Goal: Task Accomplishment & Management: Use online tool/utility

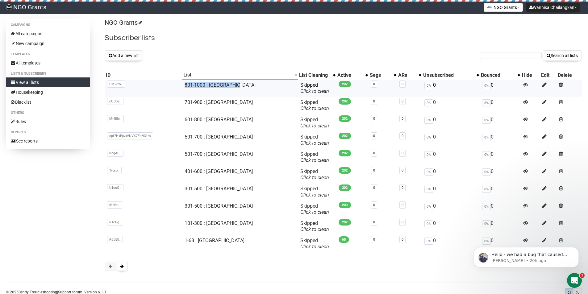
drag, startPoint x: 245, startPoint y: 84, endPoint x: 188, endPoint y: 84, distance: 57.7
click at [188, 84] on tr "PM28W.. PM28WI763eDPJnWwg1MdjvBQ 801-1000 : Philippines Skipped You can be flag…" at bounding box center [343, 88] width 477 height 17
copy tr "PM28WI763eDPJnWwg1MdjvBQ 801-1000 : Philippines"
click at [131, 55] on button "Add a new list" at bounding box center [124, 55] width 38 height 10
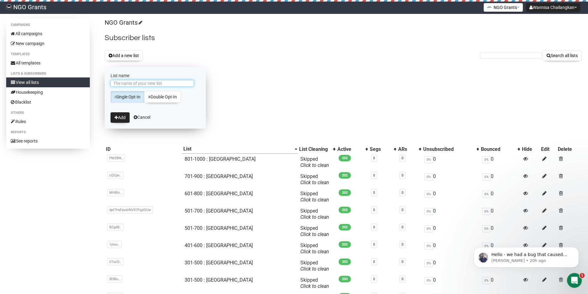
paste input "801-1000 : [GEOGRAPHIC_DATA]"
drag, startPoint x: 139, startPoint y: 83, endPoint x: 122, endPoint y: 83, distance: 16.4
click at [122, 83] on input "801-1000 : [GEOGRAPHIC_DATA]" at bounding box center [151, 83] width 83 height 7
type input "[DATE]-[DATE] : [GEOGRAPHIC_DATA]"
click at [121, 117] on button "Add" at bounding box center [119, 117] width 19 height 10
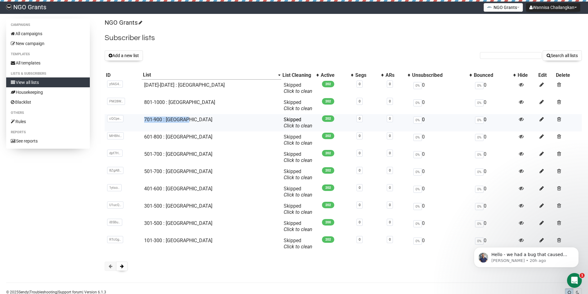
copy link "701-900 : [GEOGRAPHIC_DATA]"
drag, startPoint x: 189, startPoint y: 122, endPoint x: 146, endPoint y: 122, distance: 42.9
click at [146, 122] on td "701-900 : [GEOGRAPHIC_DATA]" at bounding box center [211, 122] width 139 height 17
click at [137, 56] on button "Add a new list" at bounding box center [124, 55] width 38 height 10
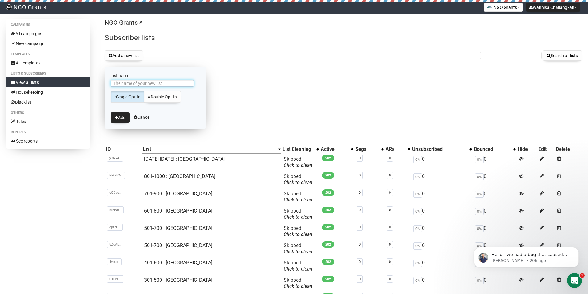
paste input "701-900 : [GEOGRAPHIC_DATA]"
drag, startPoint x: 129, startPoint y: 84, endPoint x: 106, endPoint y: 83, distance: 22.5
click at [106, 83] on form "List name 701-900 : Pakistan Single Opt-In Double Opt-In Add Cancel" at bounding box center [155, 98] width 101 height 62
type input "901-1100 : [GEOGRAPHIC_DATA]"
click at [127, 118] on button "Add" at bounding box center [119, 117] width 19 height 10
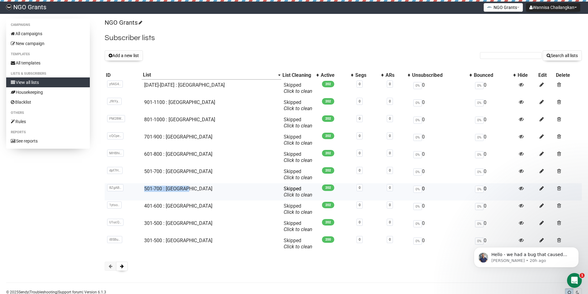
copy tr "8ZgABEp7633EFi7UZx7QaDIA 501-700 : [GEOGRAPHIC_DATA]"
drag, startPoint x: 194, startPoint y: 192, endPoint x: 149, endPoint y: 66, distance: 133.5
click at [143, 193] on tr "8ZgAB.. 8ZgABEp7633EFi7UZx7QaDIA 501-700 : [GEOGRAPHIC_DATA] Skipped You can be…" at bounding box center [343, 191] width 477 height 17
click at [138, 54] on button "Add a new list" at bounding box center [124, 55] width 38 height 10
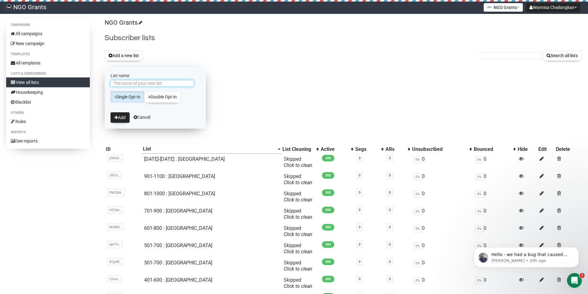
click at [147, 85] on input "List name" at bounding box center [151, 83] width 83 height 7
paste input "501-700 : [GEOGRAPHIC_DATA]"
drag, startPoint x: 137, startPoint y: 83, endPoint x: 107, endPoint y: 85, distance: 29.7
click at [107, 85] on form "List name 501-700 : [GEOGRAPHIC_DATA] Single Opt-In Double Opt-In Add Cancel" at bounding box center [155, 98] width 101 height 62
type input "701-900. : [GEOGRAPHIC_DATA]"
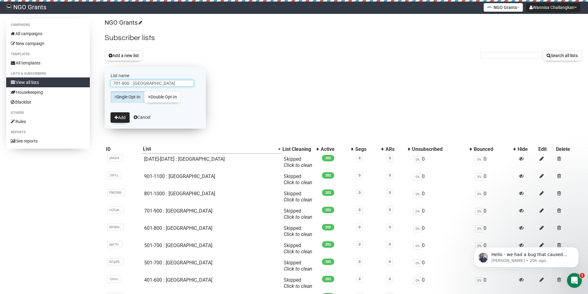
click at [110, 112] on button "Add" at bounding box center [119, 117] width 19 height 10
